Goal: Find specific page/section: Find specific page/section

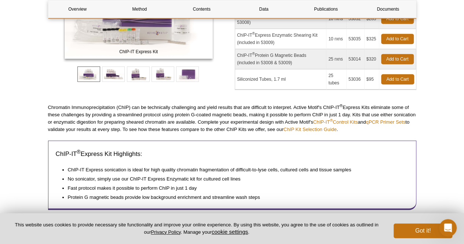
scroll to position [1152, 0]
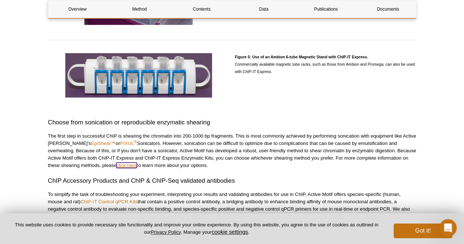
click at [116, 163] on link "click here" at bounding box center [126, 165] width 21 height 6
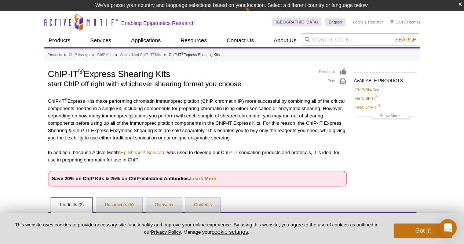
click at [421, 124] on div "Active Motif Logo Enabling Epigenetics Research 0 Search Skip to content Active…" at bounding box center [232, 180] width 464 height 338
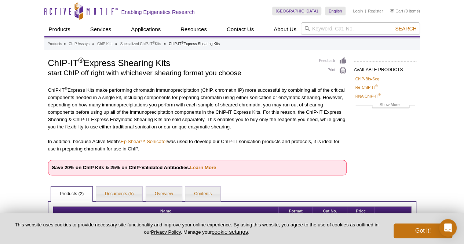
drag, startPoint x: 50, startPoint y: 71, endPoint x: 171, endPoint y: 62, distance: 121.7
click at [171, 62] on h1 "ChIP-IT ® Express Shearing Kits" at bounding box center [180, 62] width 264 height 11
copy h1 "ChIP-IT ® Express Shearing Kits"
click at [288, 242] on pint-cookie-banner "This website uses cookies to provide necessary site functionality and improve y…" at bounding box center [232, 228] width 464 height 31
